Goal: Task Accomplishment & Management: Complete application form

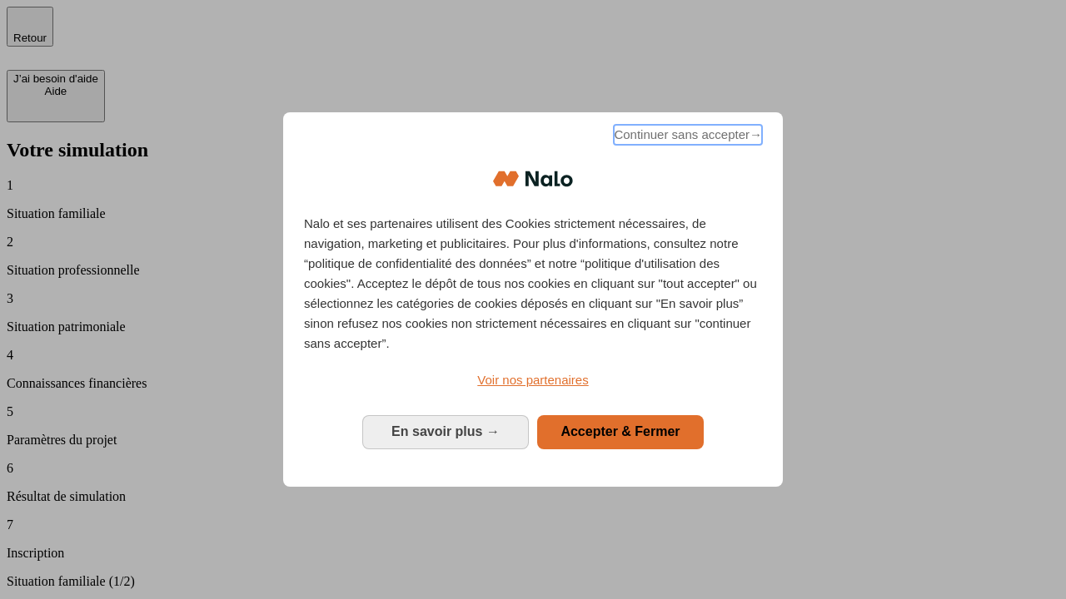
click at [686, 137] on span "Continuer sans accepter →" at bounding box center [688, 135] width 148 height 20
